Goal: Task Accomplishment & Management: Use online tool/utility

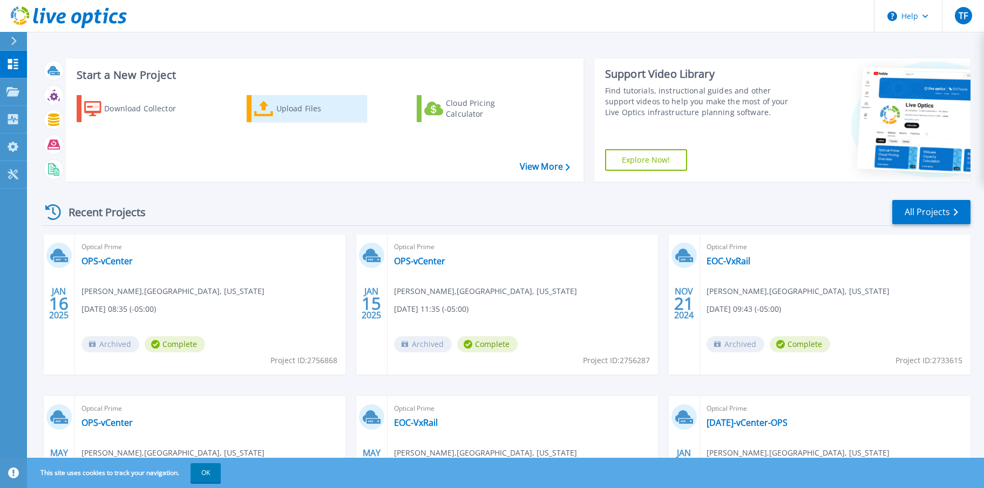
click at [294, 109] on div "Upload Files" at bounding box center [319, 109] width 86 height 22
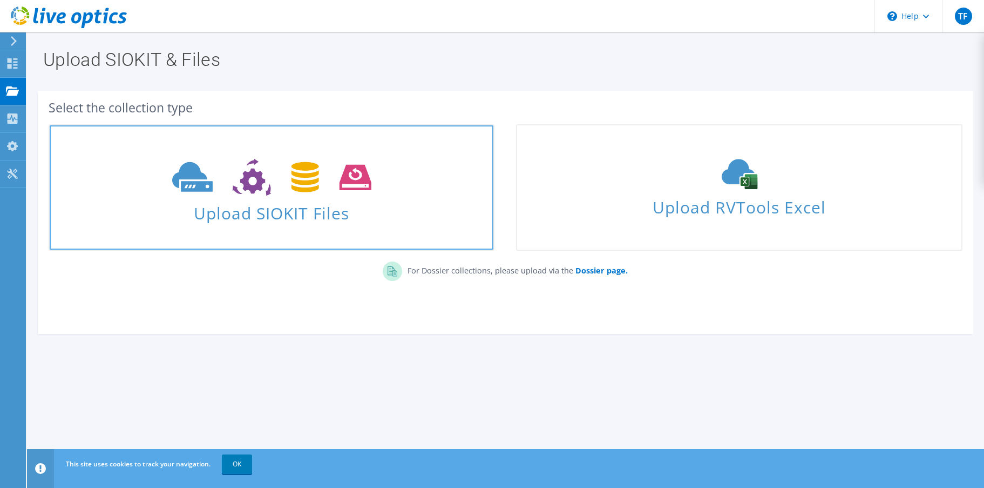
click at [275, 206] on span "Upload SIOKIT Files" at bounding box center [272, 209] width 444 height 23
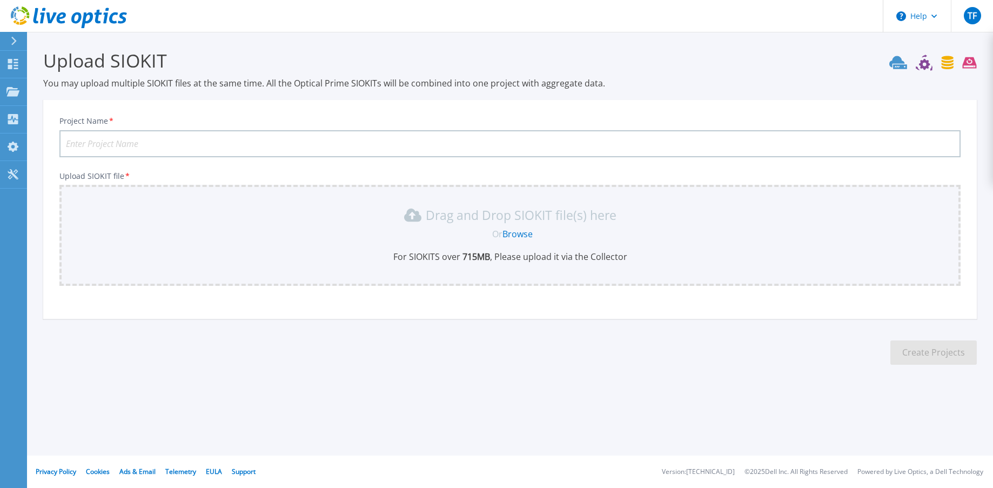
click at [169, 142] on input "Project Name *" at bounding box center [509, 143] width 901 height 27
type input "EOC-VxRail"
click at [515, 234] on link "Browse" at bounding box center [517, 234] width 30 height 12
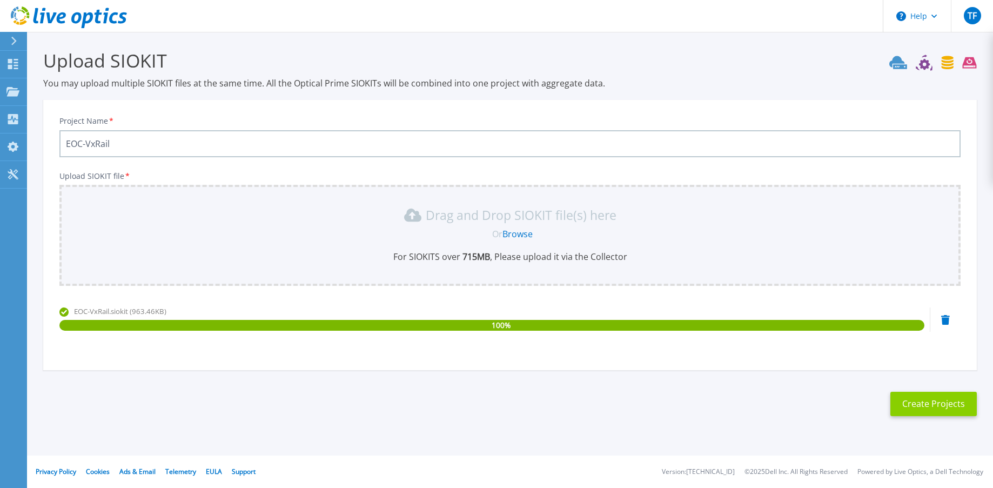
click at [931, 406] on button "Create Projects" at bounding box center [933, 404] width 86 height 24
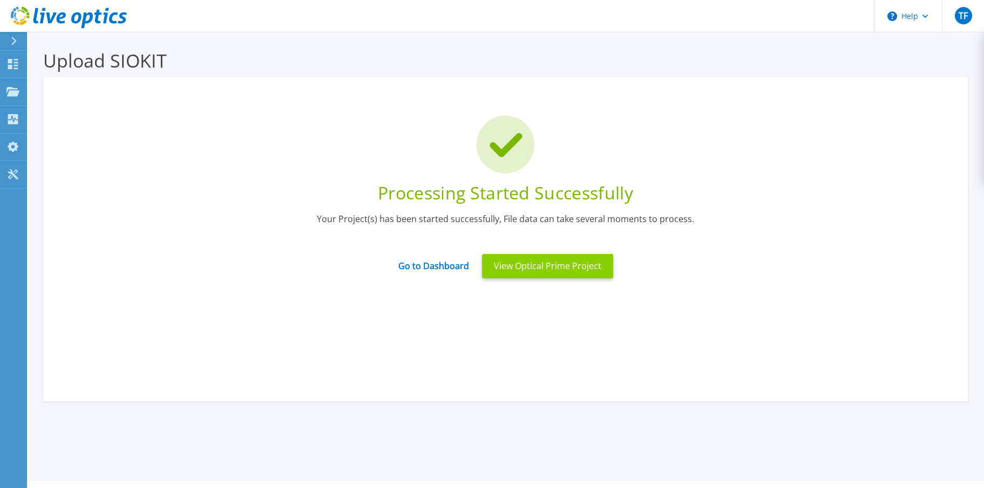
click at [543, 267] on button "View Optical Prime Project" at bounding box center [547, 266] width 131 height 24
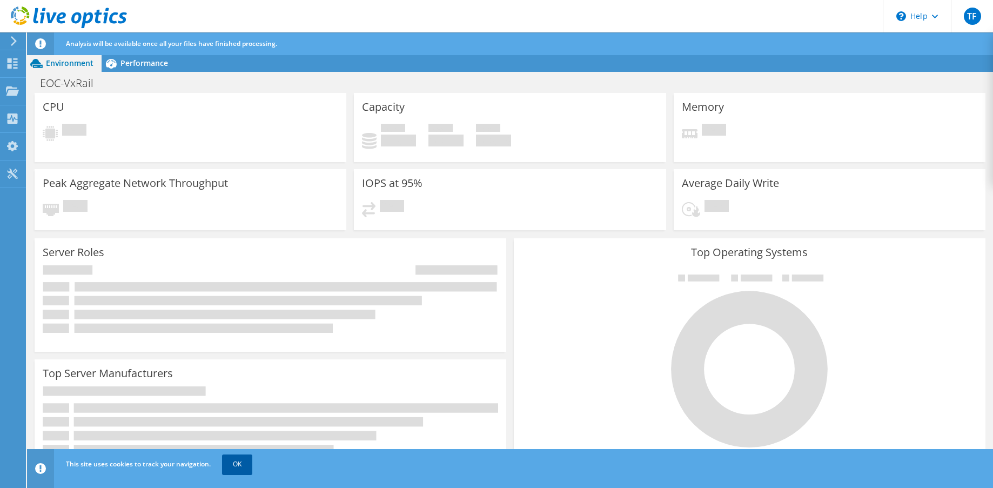
click at [242, 463] on link "OK" at bounding box center [237, 463] width 30 height 19
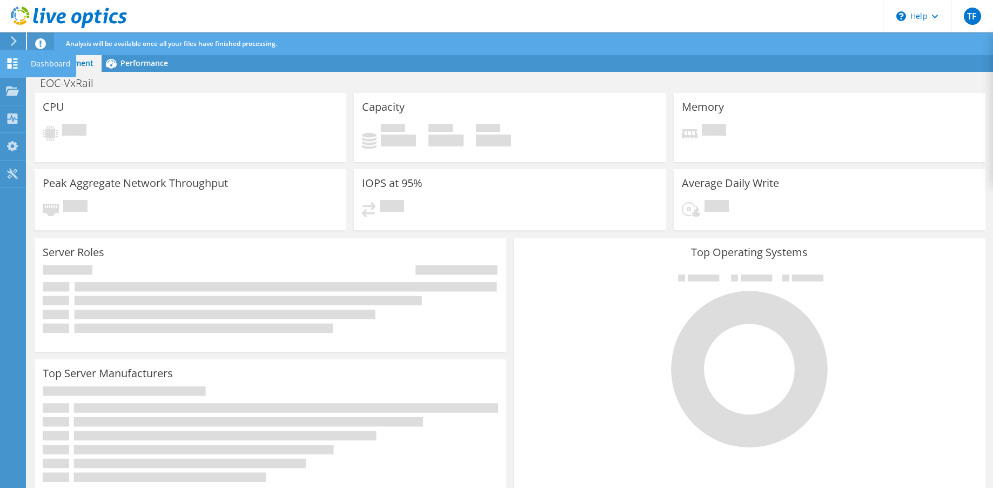
click at [10, 65] on use at bounding box center [13, 63] width 10 height 10
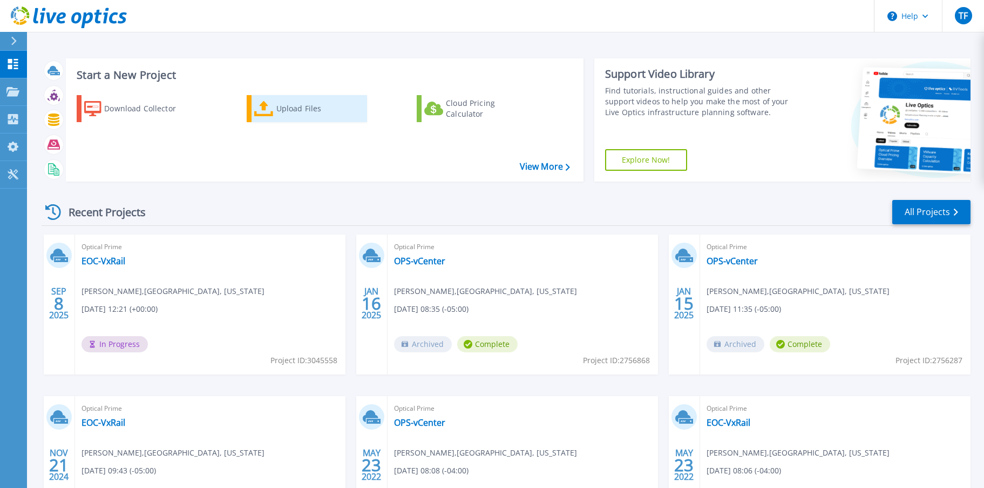
click at [309, 108] on div "Upload Files" at bounding box center [319, 109] width 86 height 22
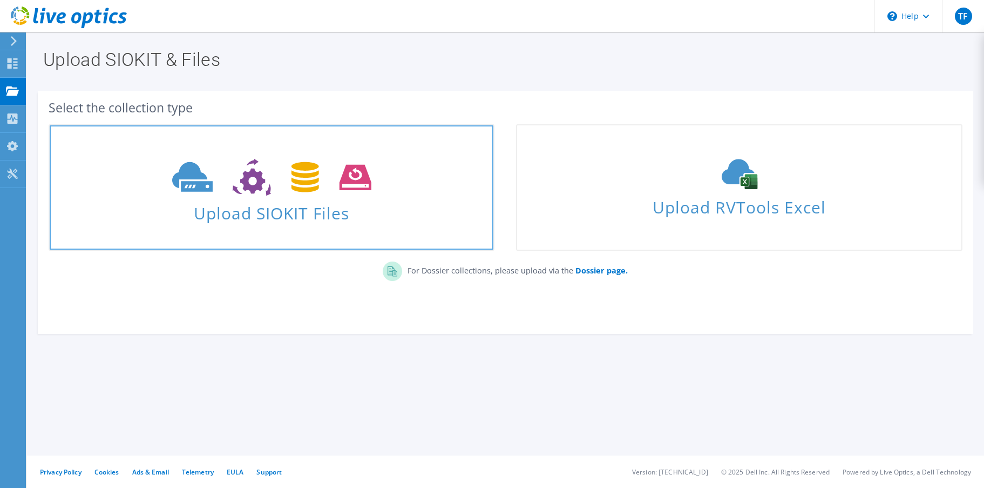
click at [273, 186] on icon at bounding box center [271, 177] width 199 height 37
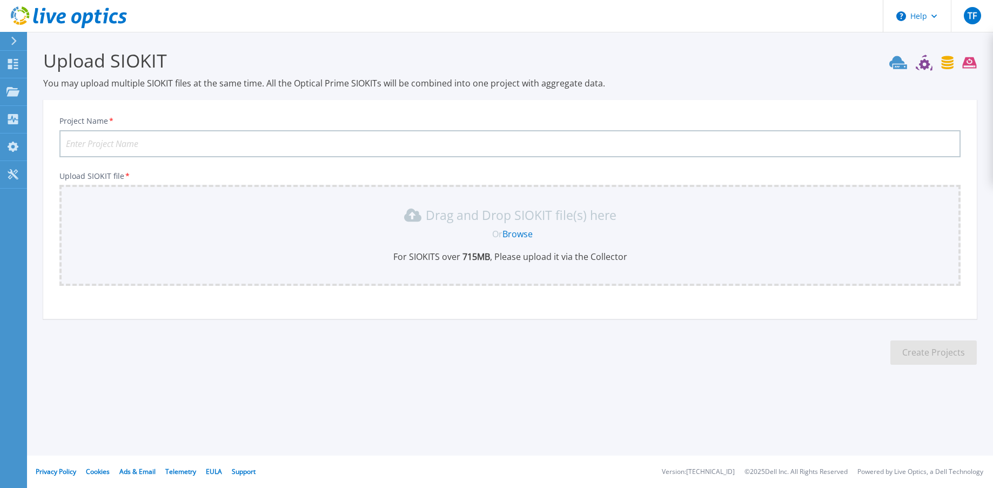
click at [219, 141] on input "Project Name *" at bounding box center [509, 143] width 901 height 27
type input "OPS-vCenter"
click at [522, 231] on link "Browse" at bounding box center [517, 234] width 30 height 12
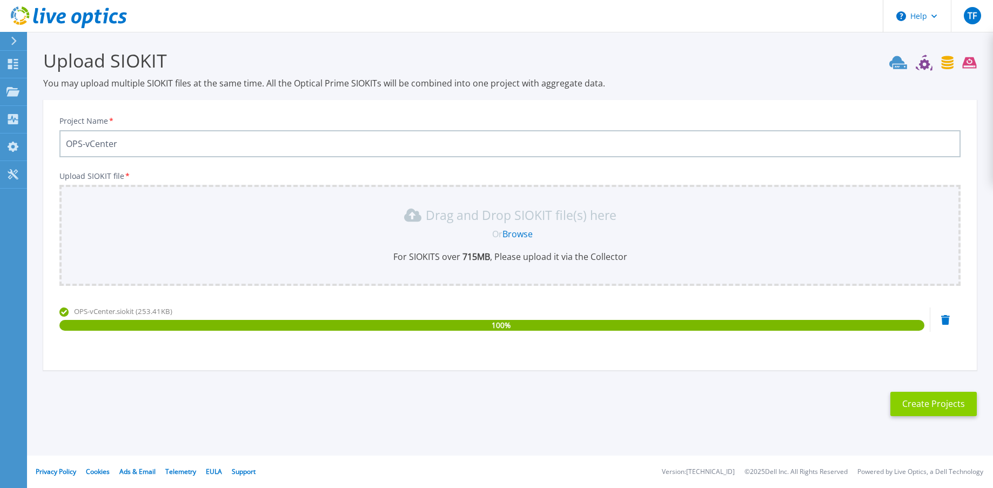
click at [933, 403] on button "Create Projects" at bounding box center [933, 404] width 86 height 24
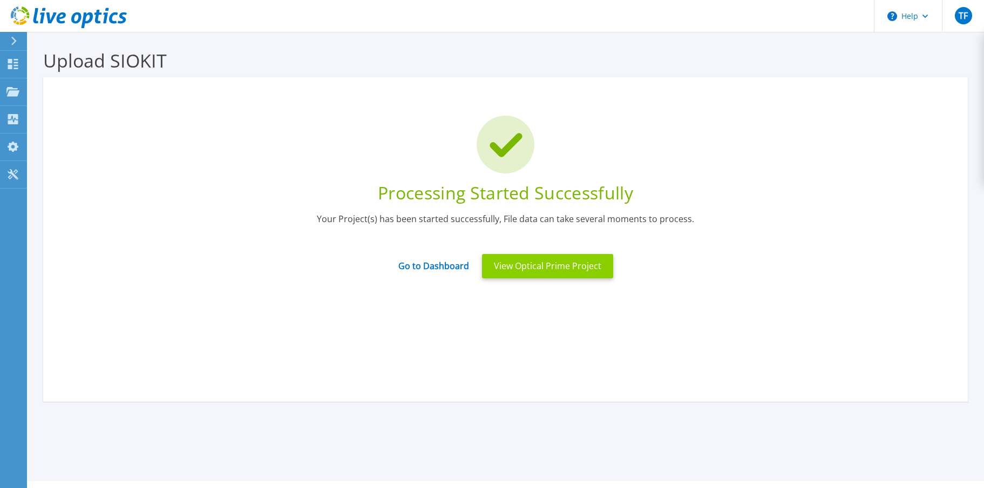
click at [559, 267] on button "View Optical Prime Project" at bounding box center [547, 266] width 131 height 24
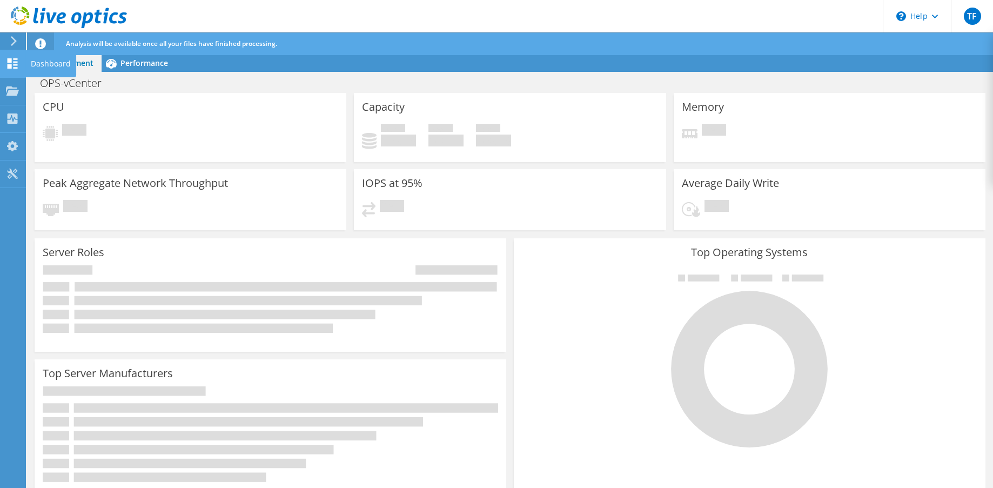
click at [14, 65] on use at bounding box center [13, 63] width 10 height 10
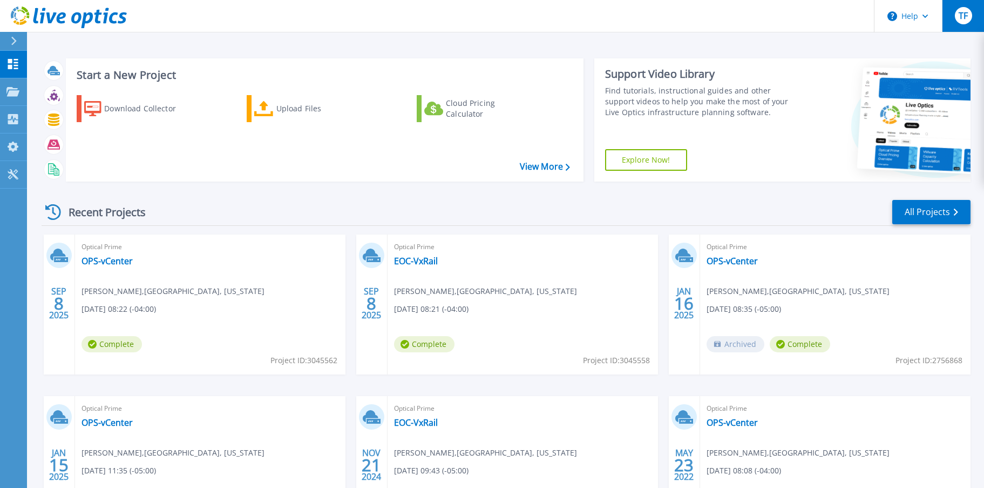
click at [965, 18] on span "TF" at bounding box center [963, 15] width 9 height 9
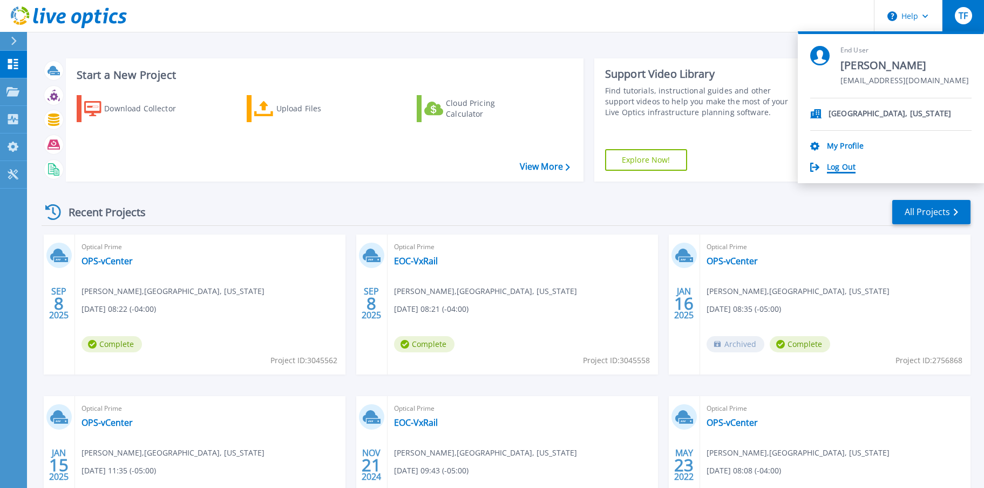
click at [844, 165] on link "Log Out" at bounding box center [841, 168] width 29 height 10
